Goal: Information Seeking & Learning: Learn about a topic

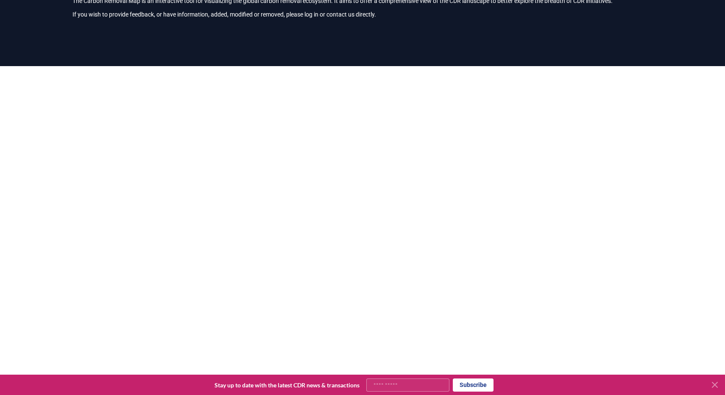
scroll to position [249, 0]
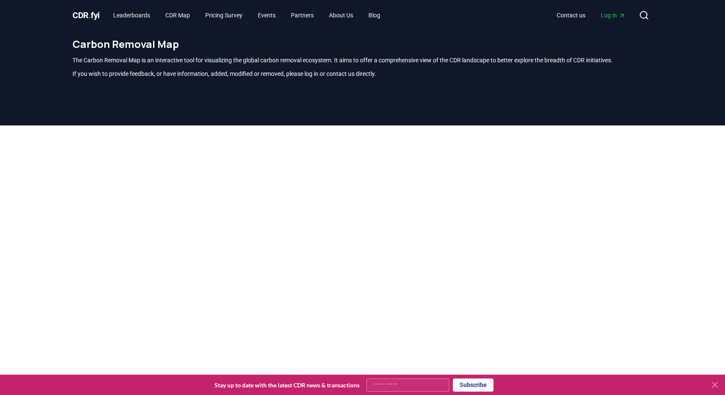
scroll to position [249, 0]
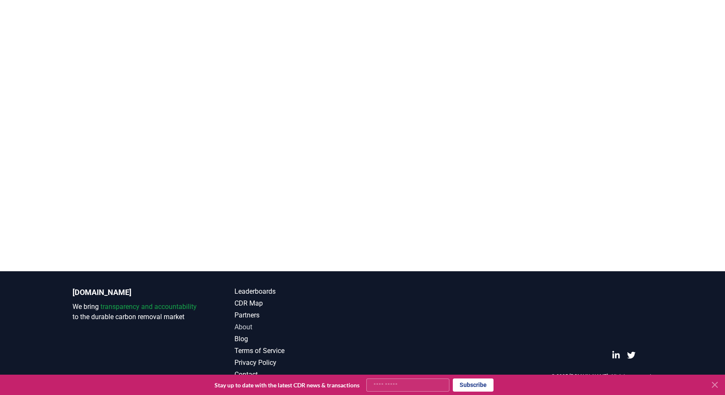
click at [249, 327] on link "About" at bounding box center [298, 327] width 128 height 10
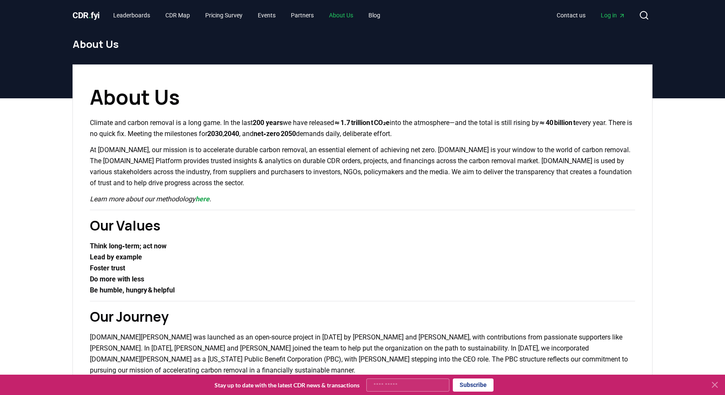
click at [351, 12] on link "About Us" at bounding box center [341, 15] width 38 height 15
click at [189, 15] on link "CDR Map" at bounding box center [178, 15] width 38 height 15
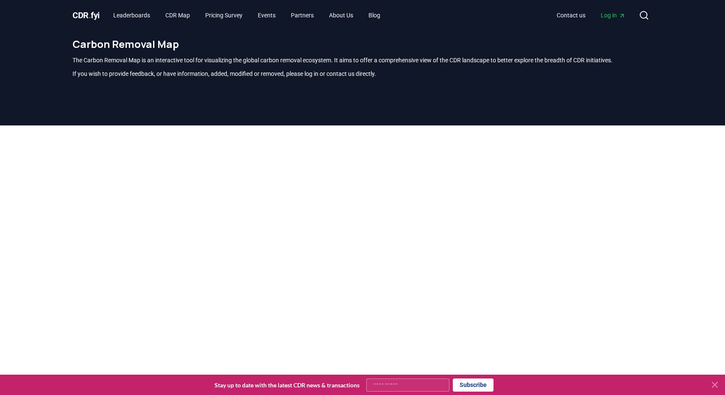
scroll to position [249, 0]
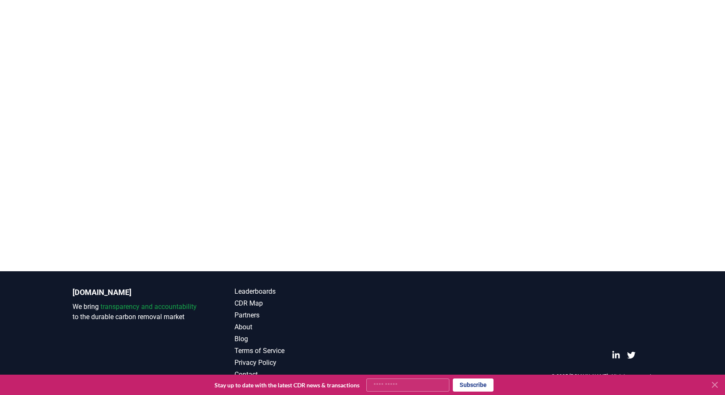
click at [428, 381] on input "Your email" at bounding box center [407, 385] width 83 height 13
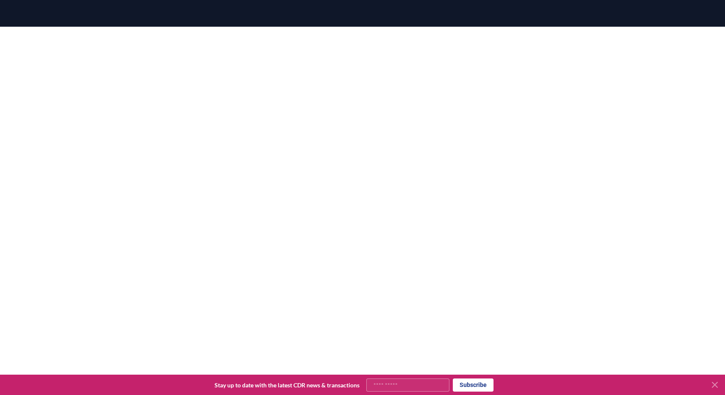
scroll to position [0, 0]
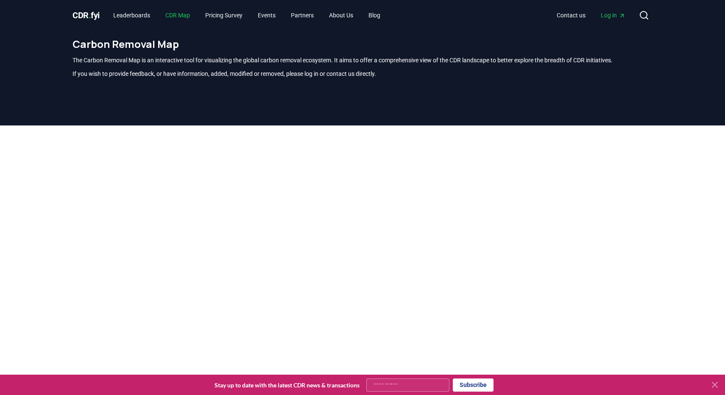
click at [194, 14] on link "CDR Map" at bounding box center [178, 15] width 38 height 15
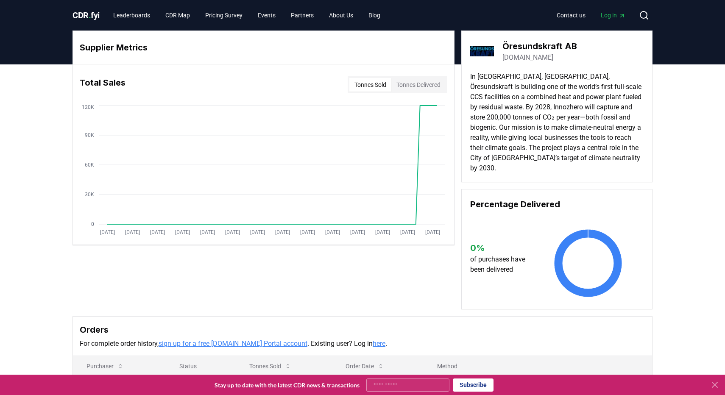
click at [534, 41] on h3 "Öresundskraft AB" at bounding box center [539, 46] width 75 height 13
copy h3 "Öresundskraft AB"
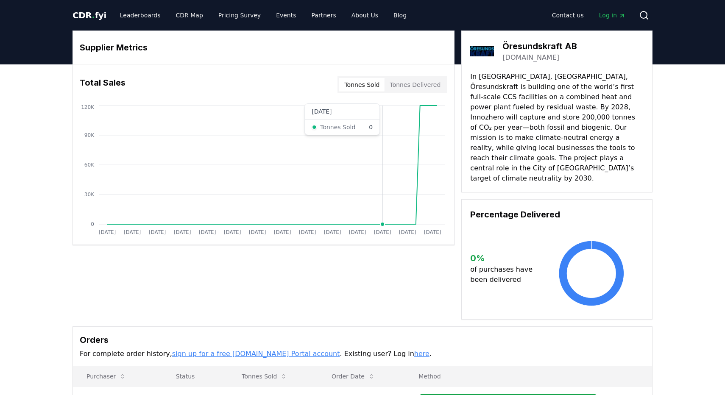
scroll to position [5, 0]
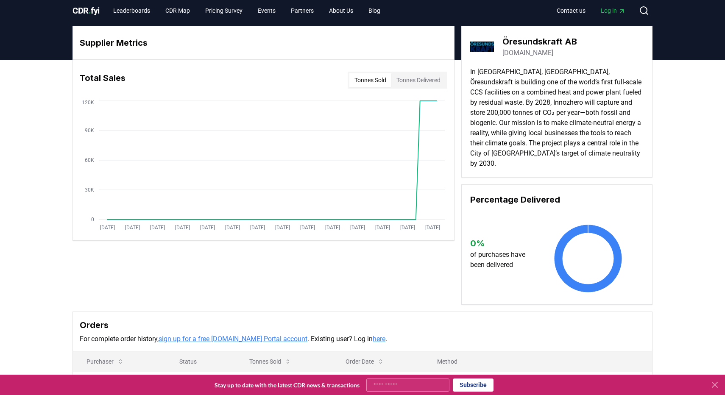
click at [537, 41] on h3 "Öresundskraft AB" at bounding box center [539, 41] width 75 height 13
copy h3 "Öresundskraft AB"
